Goal: Task Accomplishment & Management: Use online tool/utility

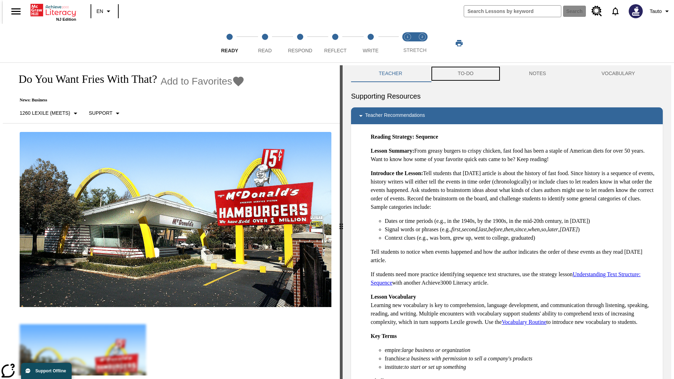
click at [465, 74] on button "TO-DO" at bounding box center [465, 73] width 71 height 17
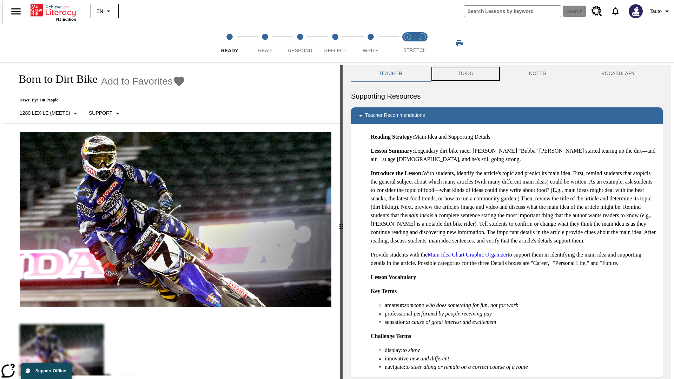
click at [465, 74] on button "TO-DO" at bounding box center [465, 73] width 71 height 17
